Goal: Task Accomplishment & Management: Complete application form

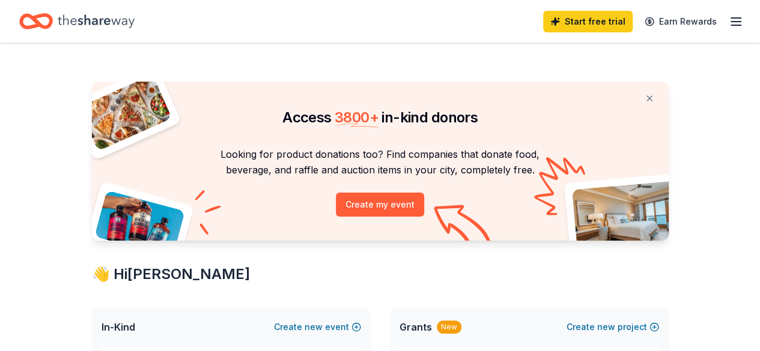
click at [40, 25] on icon "Home" at bounding box center [30, 21] width 19 height 12
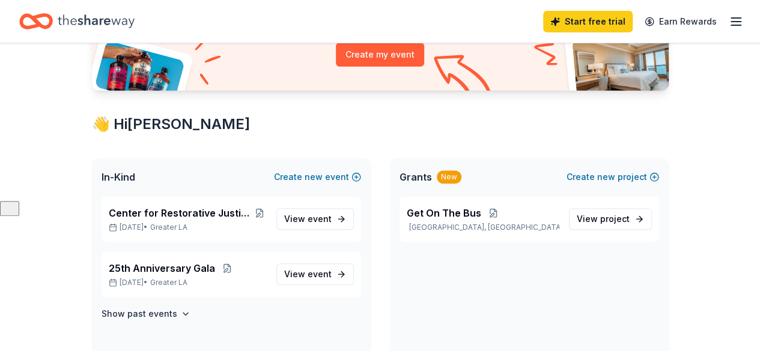
scroll to position [180, 0]
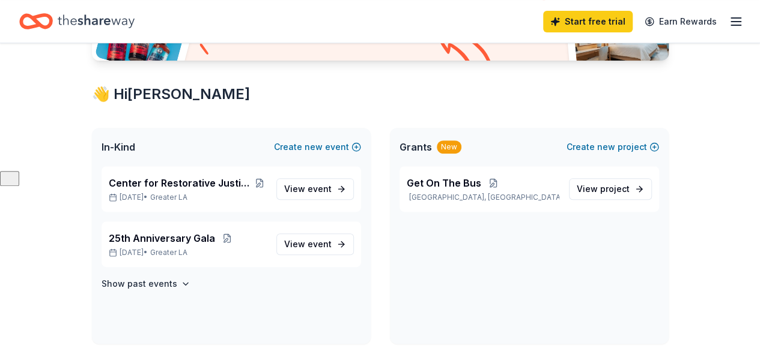
click at [72, 17] on icon "Home" at bounding box center [96, 21] width 77 height 25
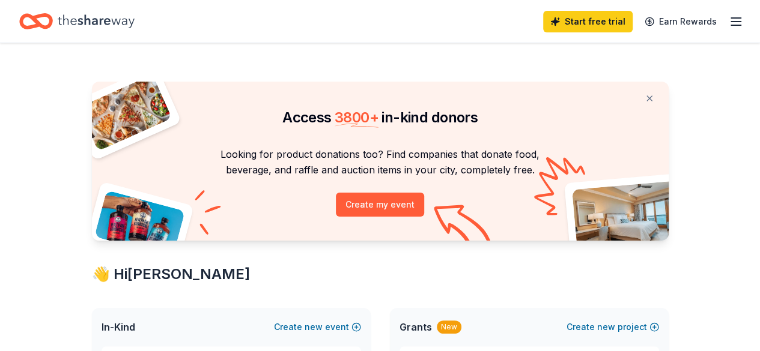
click at [101, 24] on icon "Home" at bounding box center [96, 21] width 77 height 25
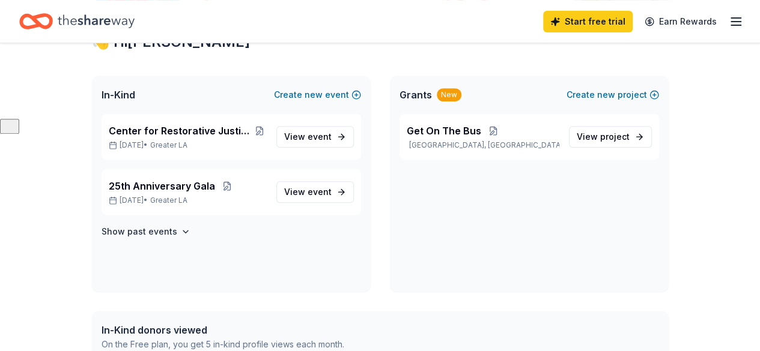
scroll to position [240, 0]
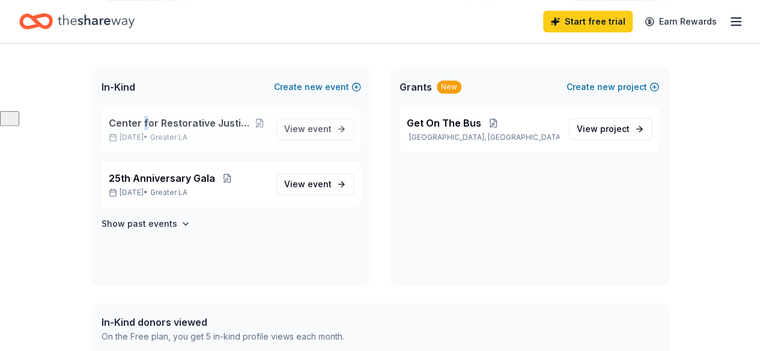
click at [144, 121] on span "Center for Restorative Justice Works Christmas Event" at bounding box center [181, 123] width 144 height 14
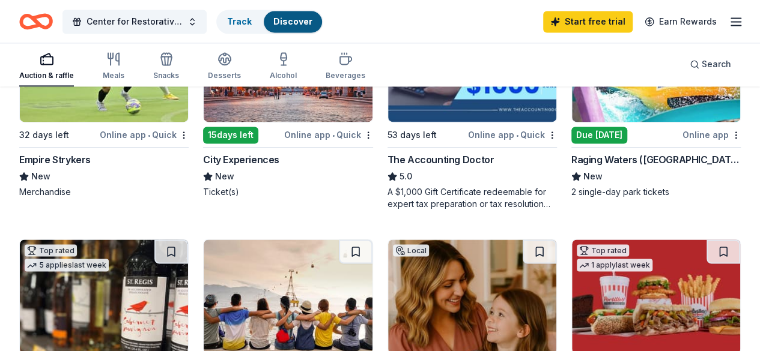
scroll to position [901, 0]
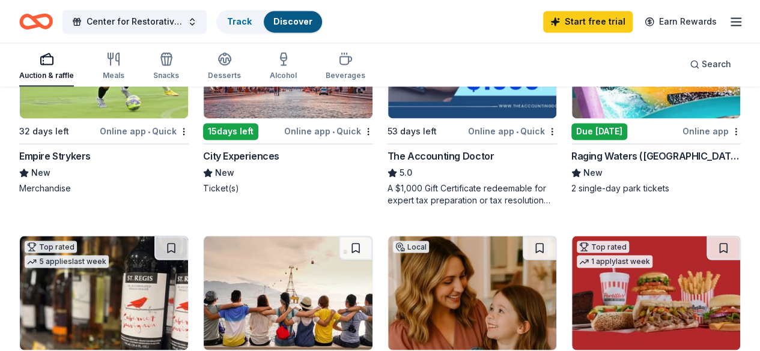
click at [508, 236] on img at bounding box center [472, 293] width 168 height 114
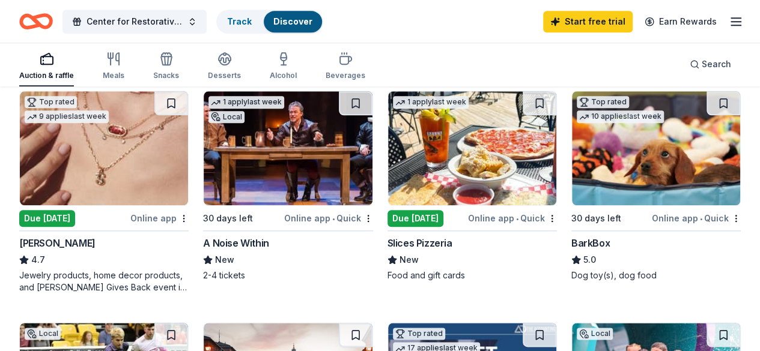
scroll to position [601, 0]
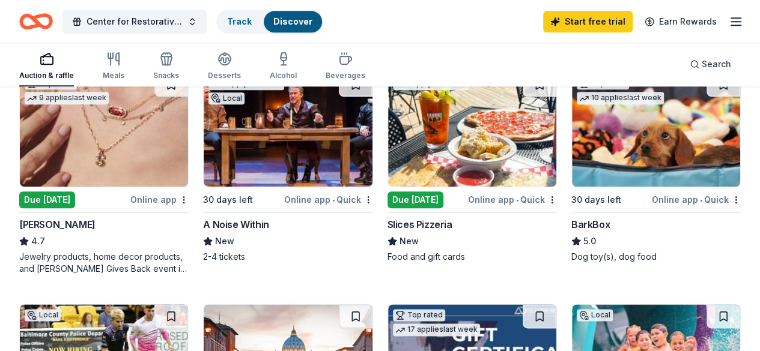
click at [572, 167] on img at bounding box center [656, 130] width 168 height 114
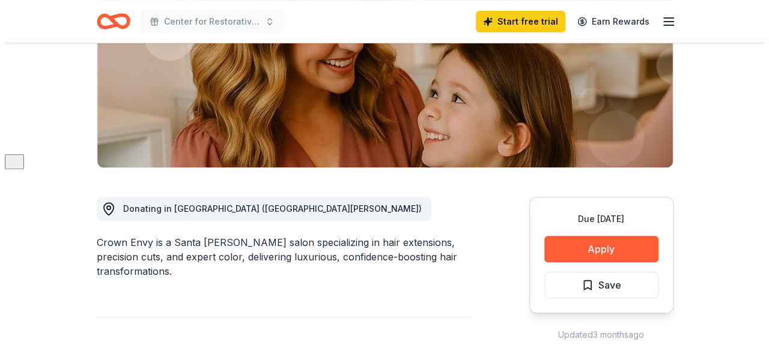
scroll to position [240, 0]
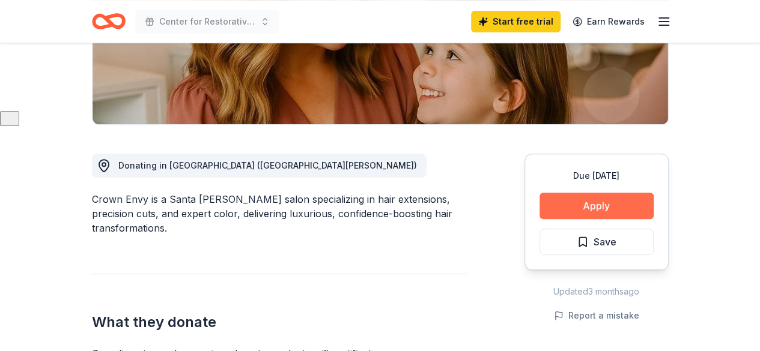
click at [593, 199] on button "Apply" at bounding box center [597, 206] width 114 height 26
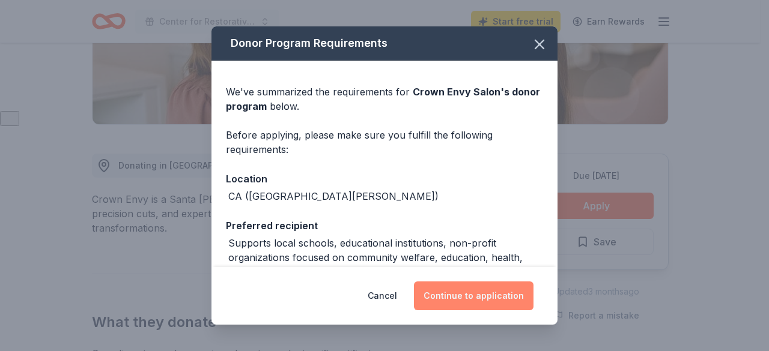
click at [467, 297] on button "Continue to application" at bounding box center [474, 296] width 120 height 29
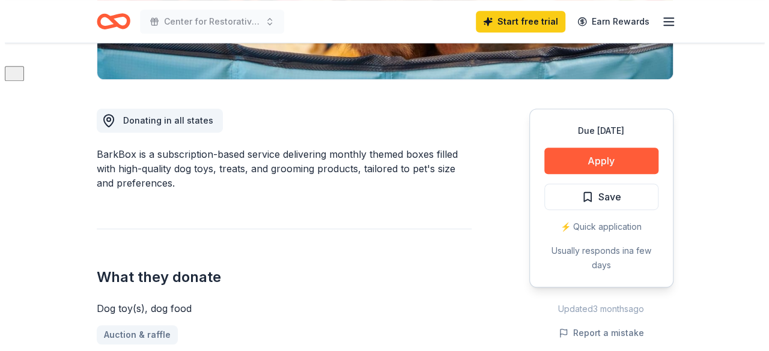
scroll to position [300, 0]
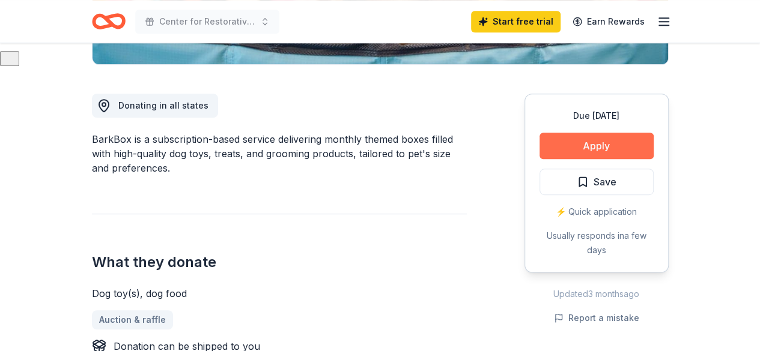
click at [574, 151] on button "Apply" at bounding box center [597, 146] width 114 height 26
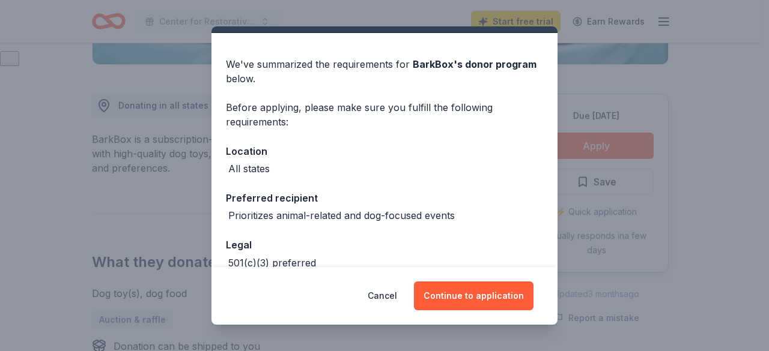
scroll to position [0, 0]
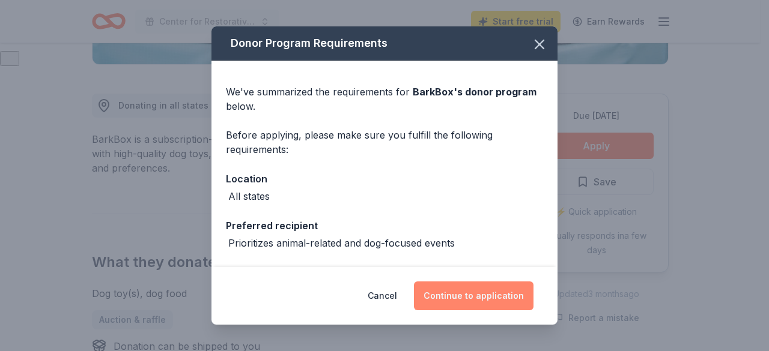
click at [455, 296] on button "Continue to application" at bounding box center [474, 296] width 120 height 29
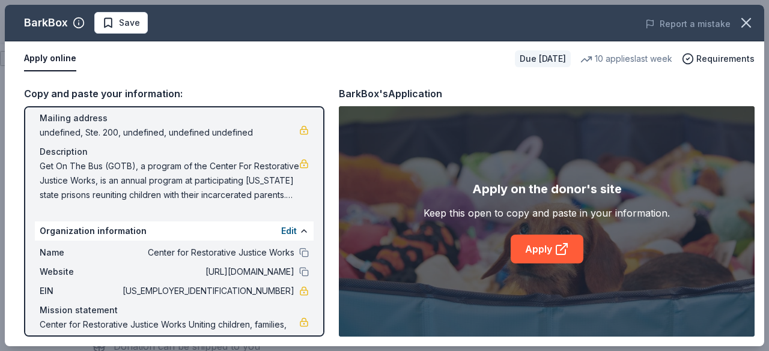
scroll to position [113, 0]
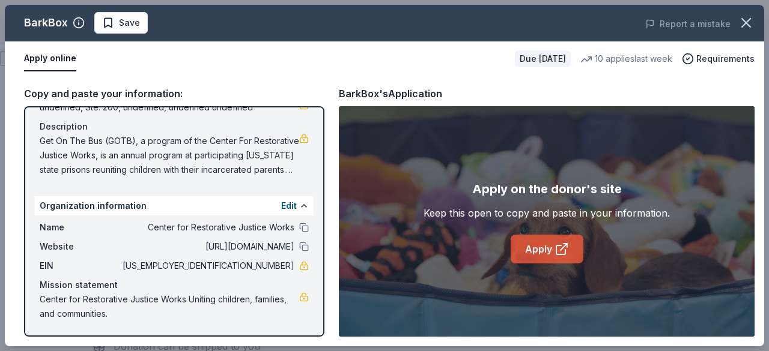
click at [531, 249] on link "Apply" at bounding box center [547, 249] width 73 height 29
